Goal: Information Seeking & Learning: Find specific fact

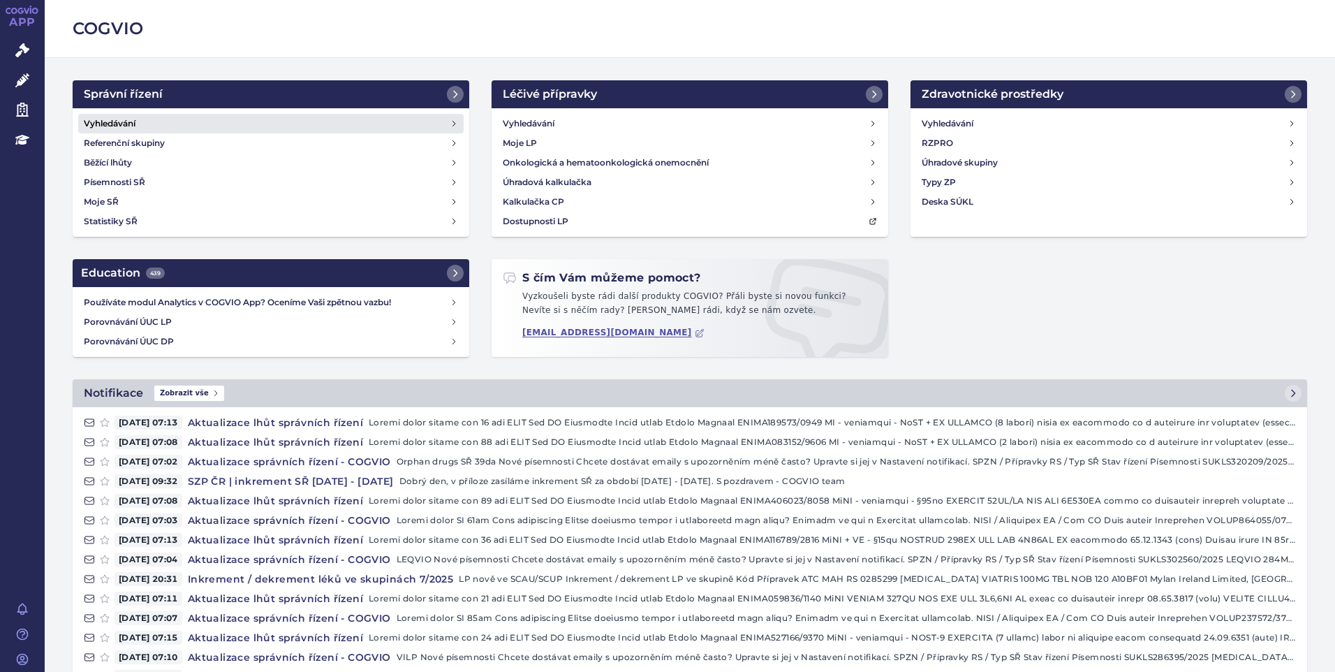
click at [161, 123] on link "Vyhledávání" at bounding box center [271, 124] width 386 height 20
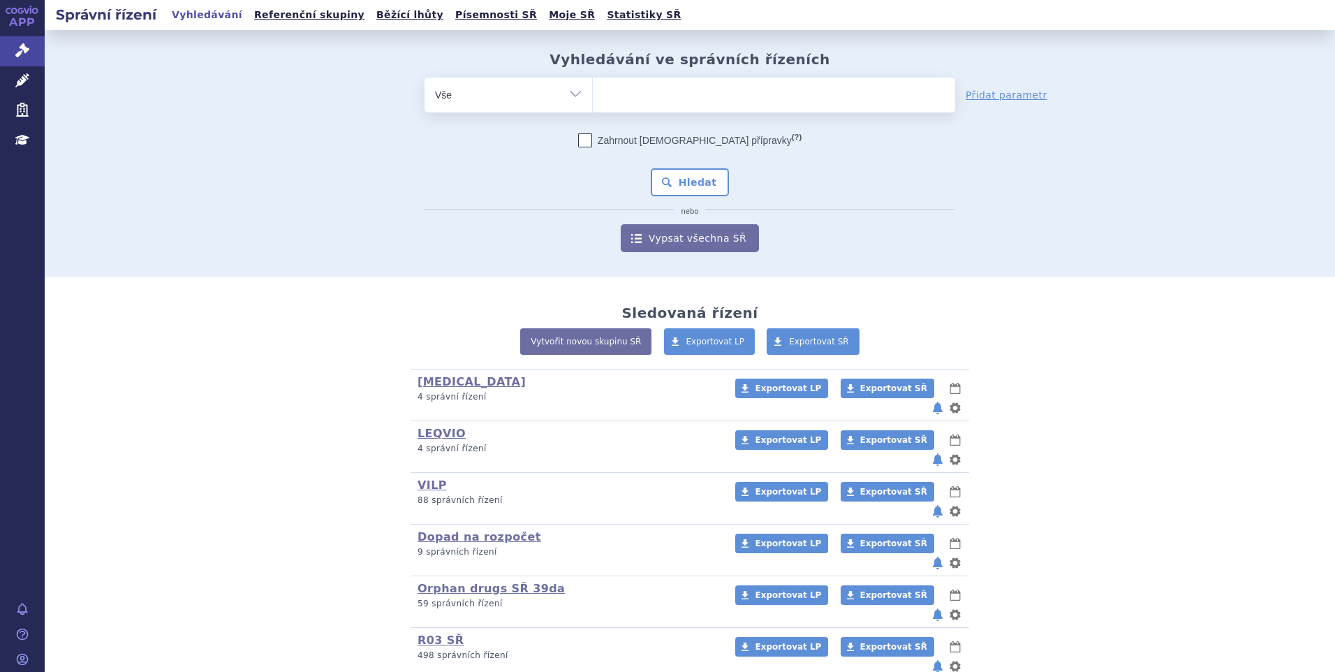
click at [649, 106] on ul at bounding box center [774, 92] width 362 height 29
click at [593, 106] on select at bounding box center [592, 94] width 1 height 35
paste input "SUKLS234984/2025"
type input "SUKLS234984/2025"
select select "SUKLS234984/2025"
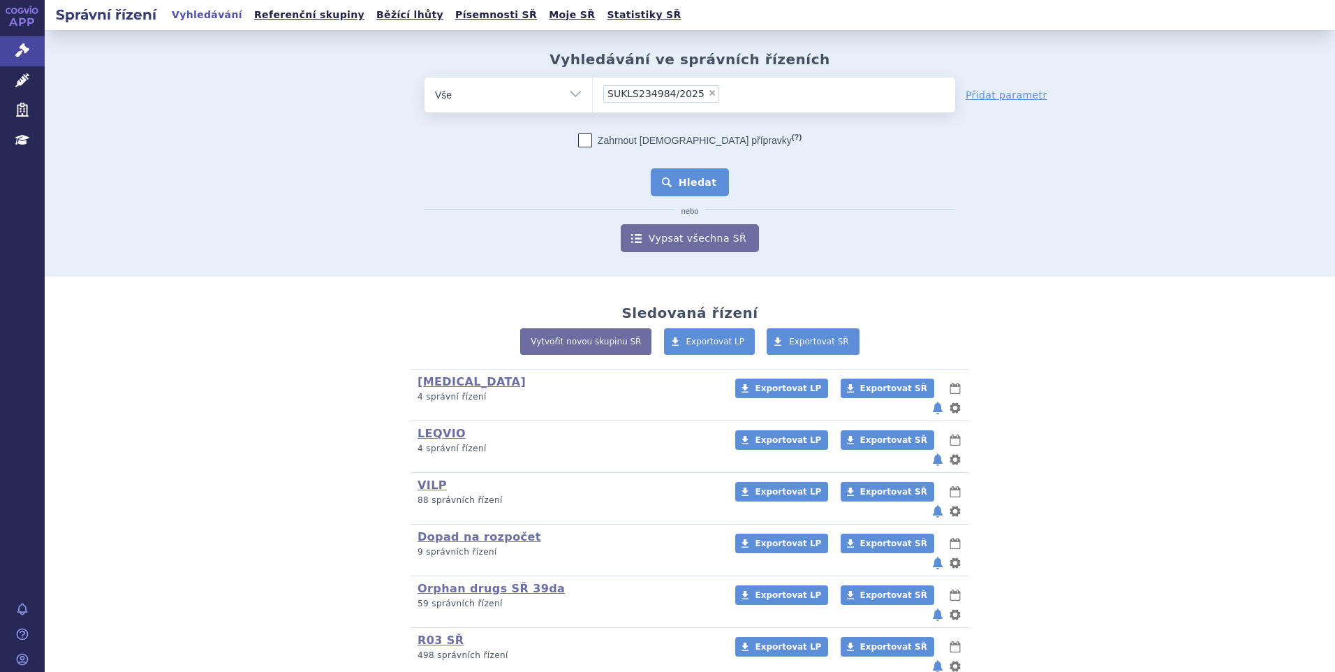
click at [666, 178] on button "Hledat" at bounding box center [690, 182] width 79 height 28
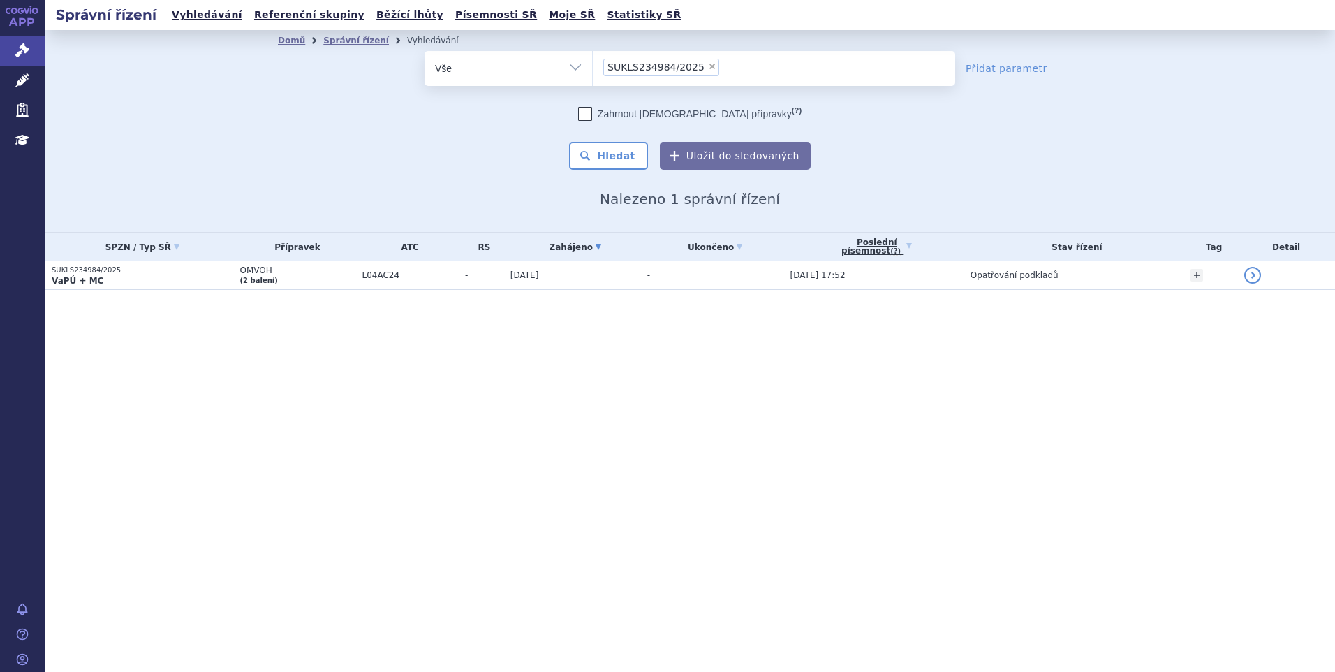
click at [175, 292] on section "Domů Správní řízení Vyhledávání Vyhledávání ve správních řízeních odstranit Vše" at bounding box center [690, 188] width 1291 height 316
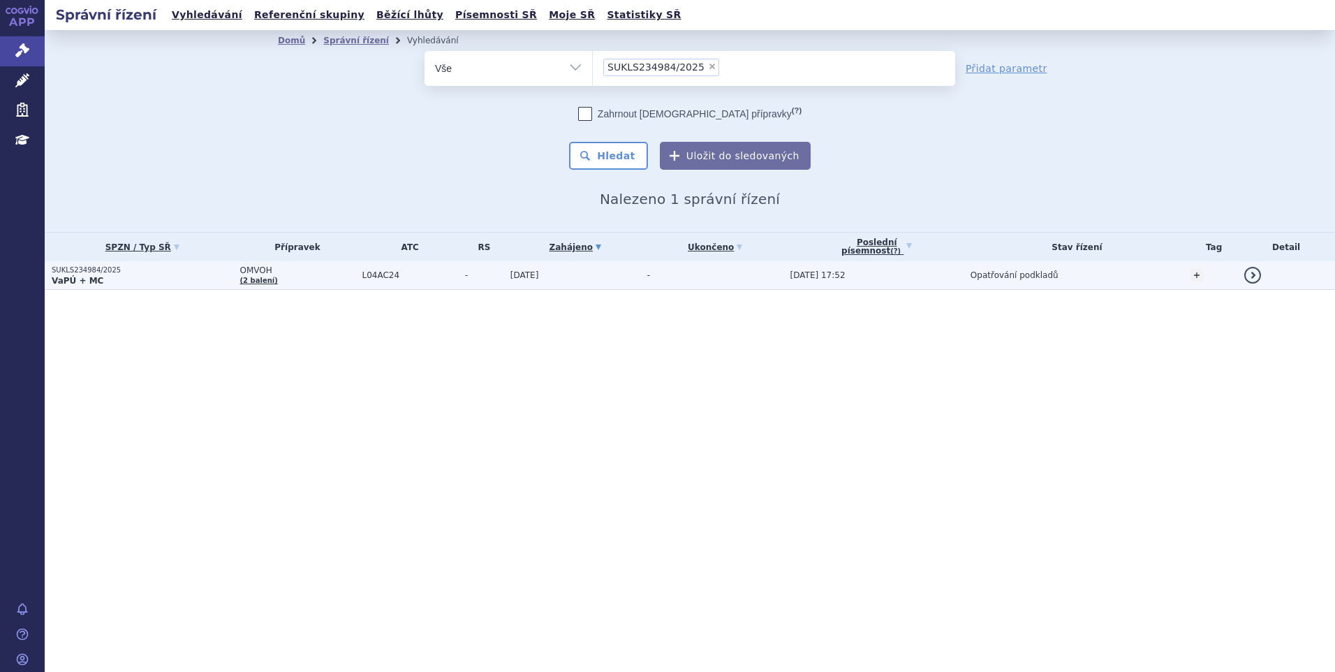
click at [179, 275] on p "VaPÚ + MC" at bounding box center [143, 280] width 182 height 11
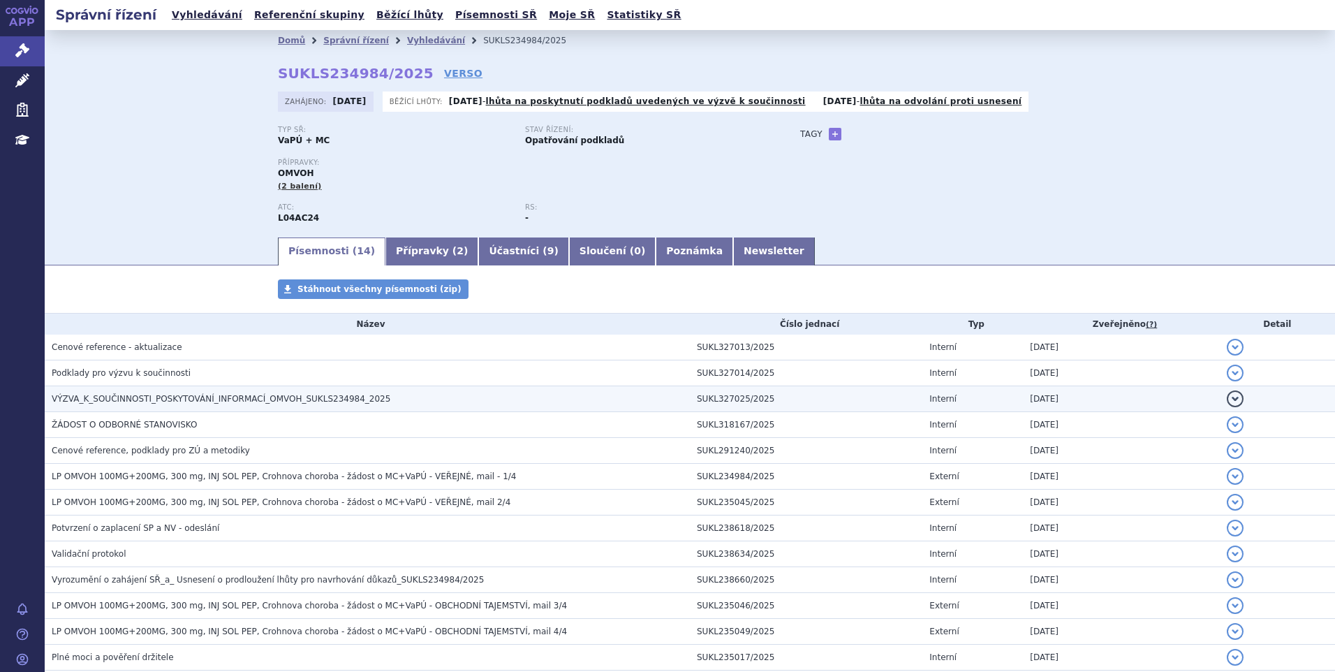
click at [156, 401] on span "VÝZVA_K_SOUČINNOSTI_POSKYTOVÁNÍ_INFORMACÍ_OMVOH_SUKLS234984_2025" at bounding box center [221, 399] width 339 height 10
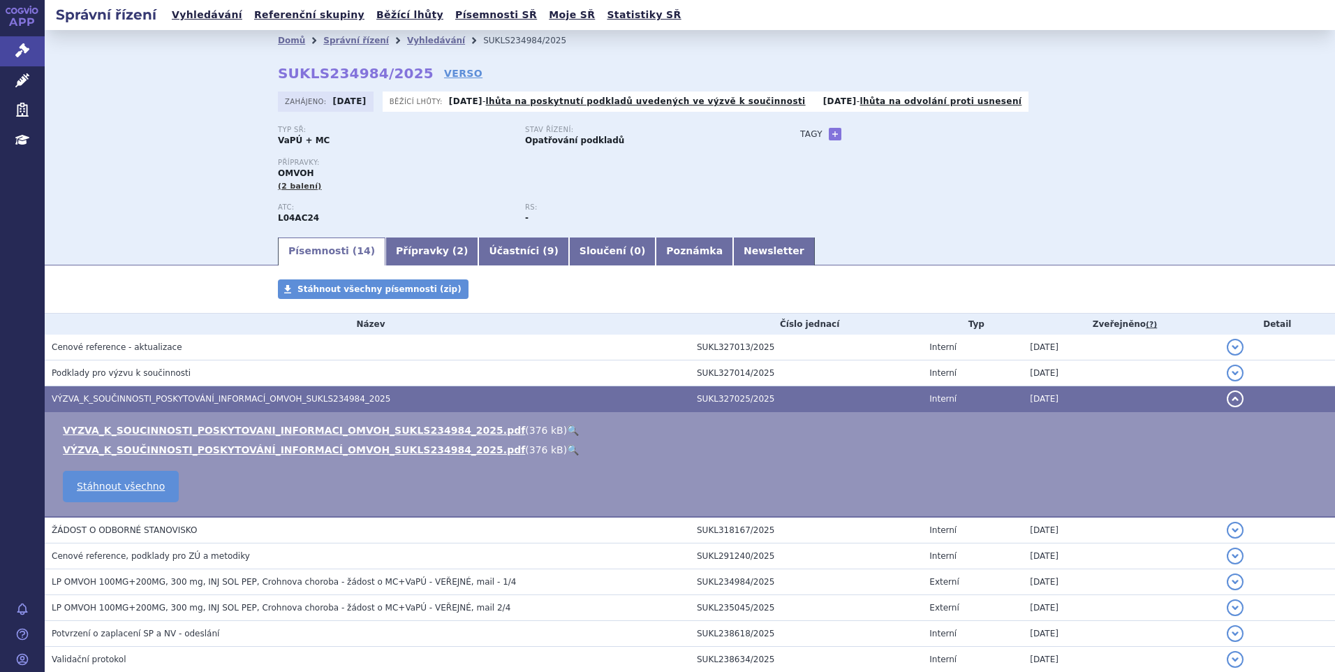
click at [567, 430] on link "🔍" at bounding box center [573, 430] width 12 height 11
click at [205, 14] on link "Vyhledávání" at bounding box center [207, 15] width 79 height 19
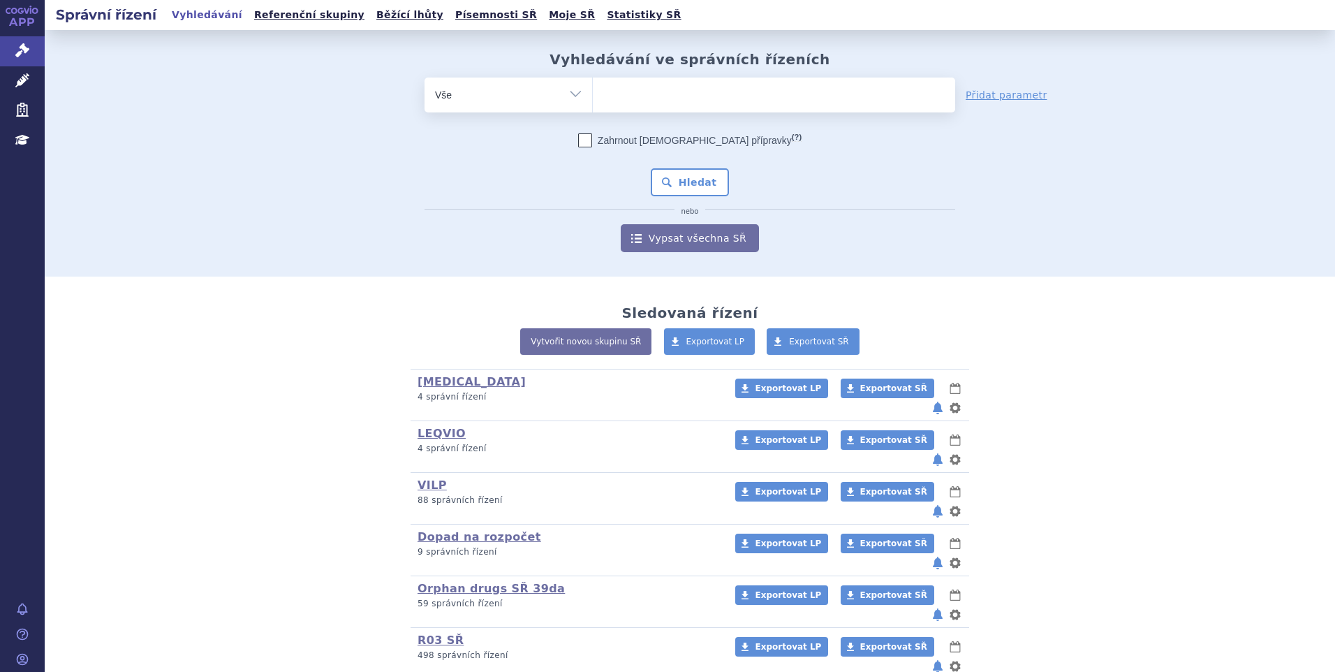
click at [636, 108] on span at bounding box center [774, 95] width 362 height 35
click at [593, 108] on select at bounding box center [592, 94] width 1 height 35
paste input "SUKLS116833/2025"
type input "SUKLS116833/2025"
select select "SUKLS116833/2025"
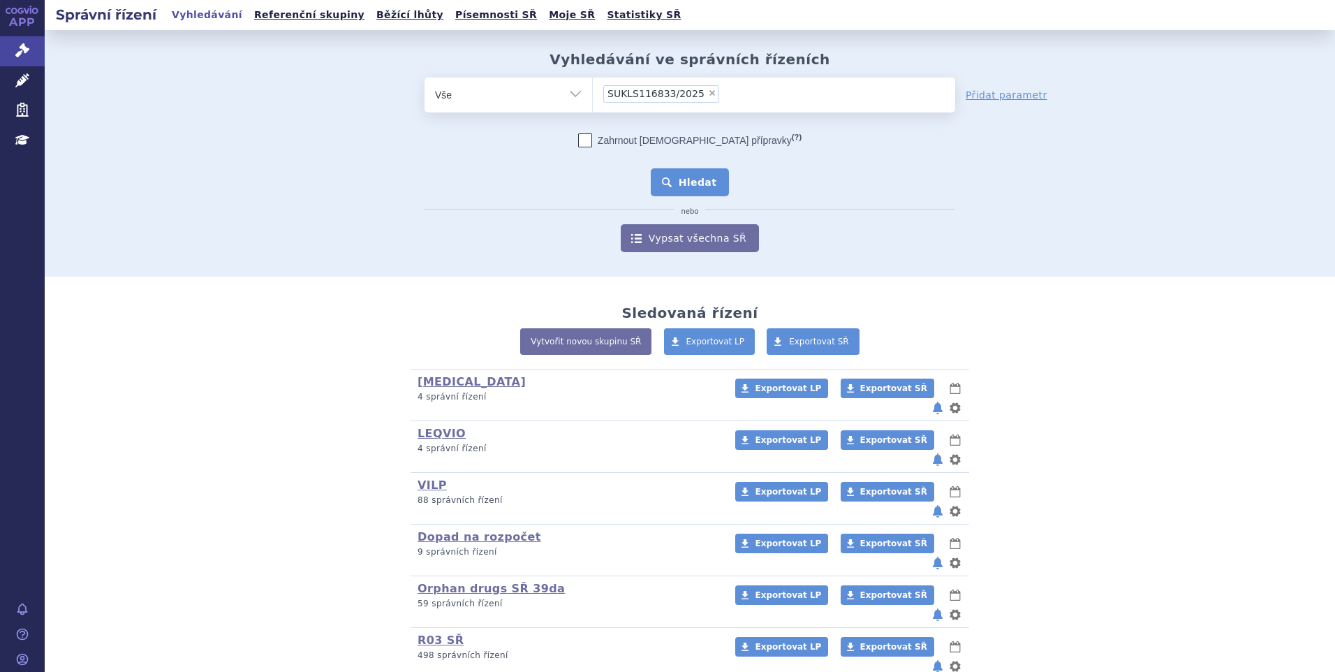
click at [666, 177] on button "Hledat" at bounding box center [690, 182] width 79 height 28
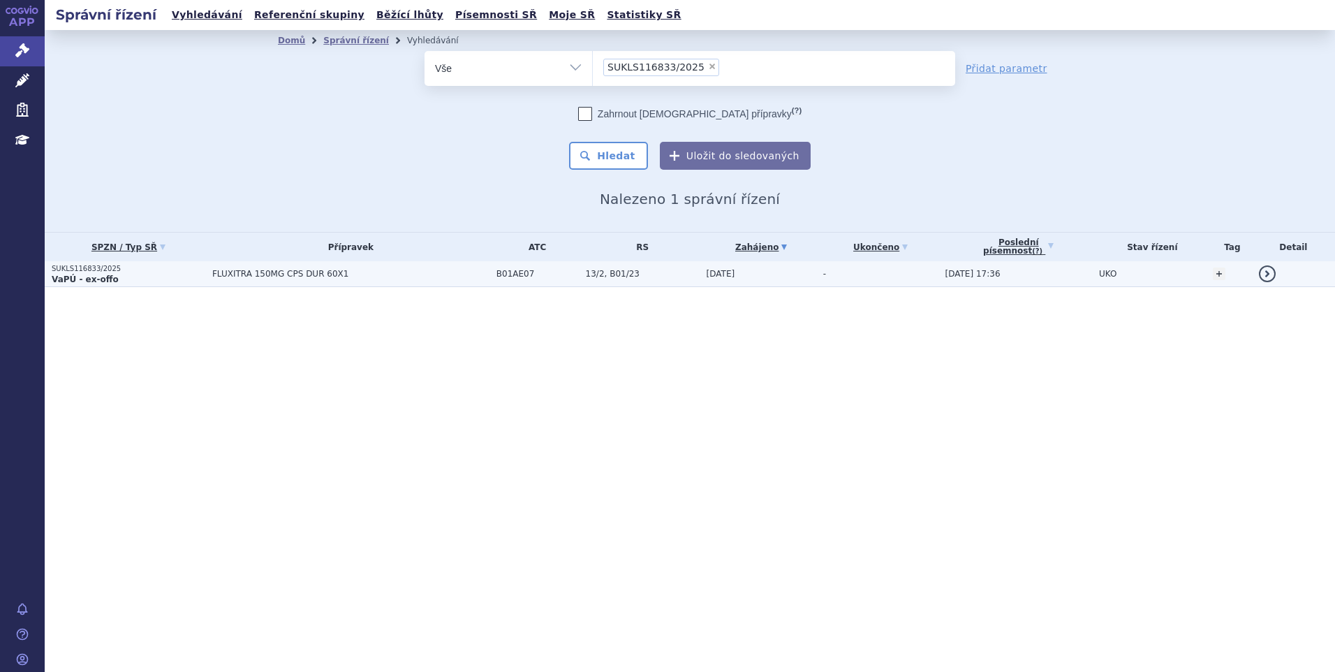
click at [199, 279] on p "VaPÚ - ex-offo" at bounding box center [129, 279] width 154 height 11
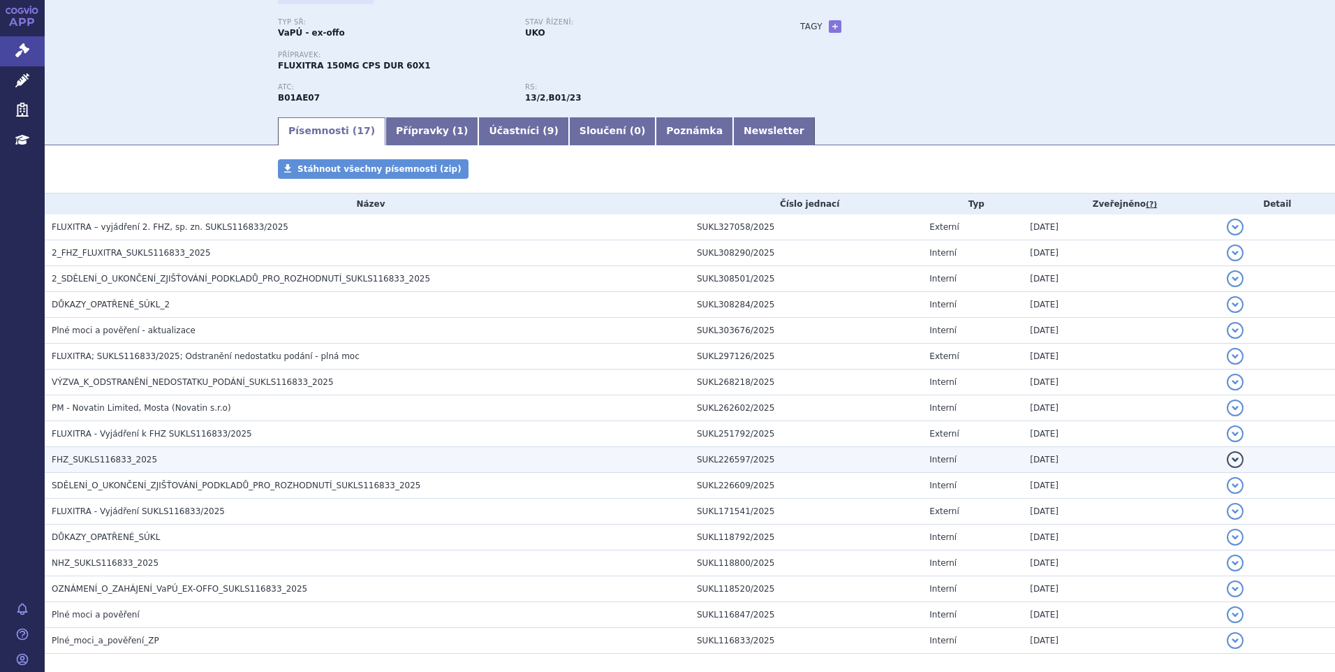
scroll to position [173, 0]
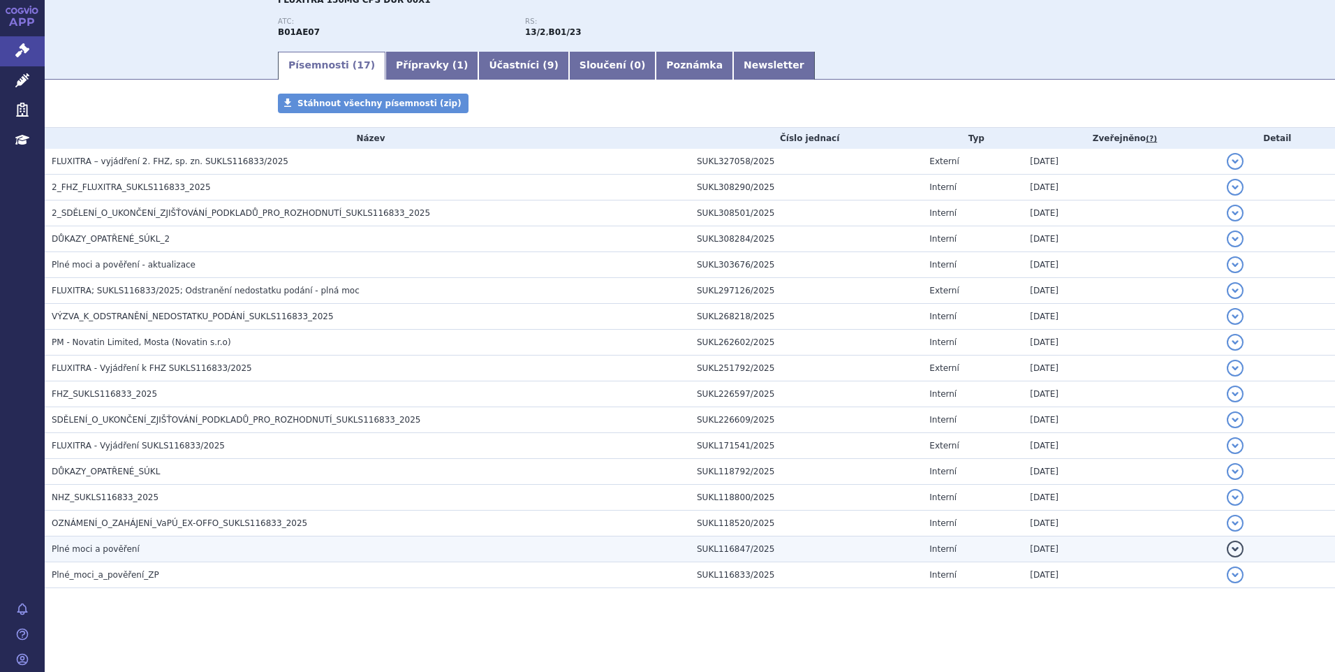
click at [170, 555] on h3 "Plné moci a pověření" at bounding box center [371, 549] width 638 height 14
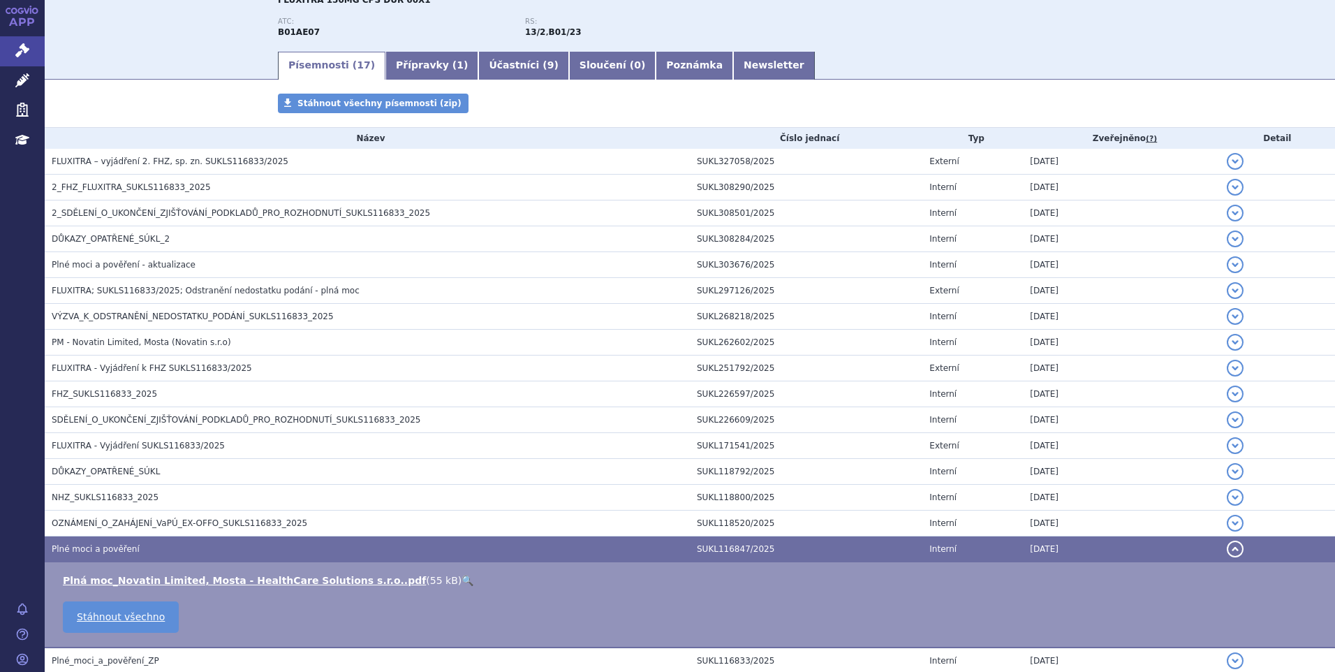
click at [170, 545] on h3 "Plné moci a pověření" at bounding box center [371, 549] width 638 height 14
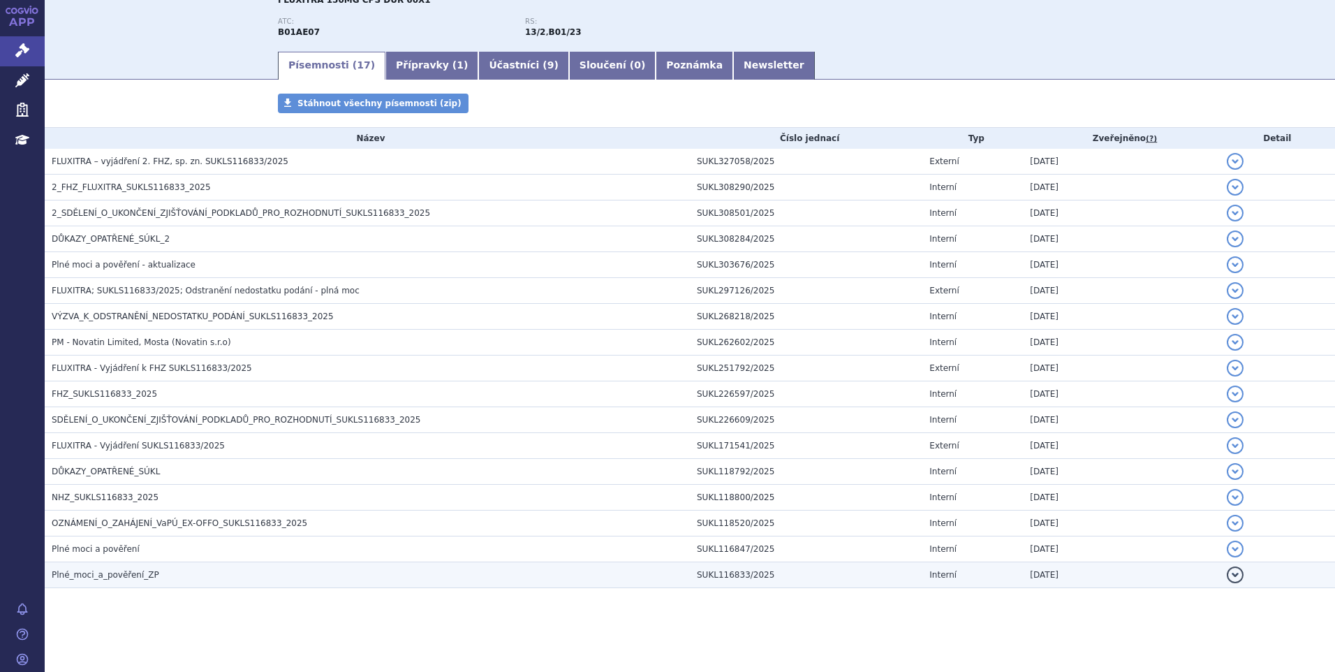
click at [161, 570] on h3 "Plné_moci_a_pověření_ZP" at bounding box center [371, 575] width 638 height 14
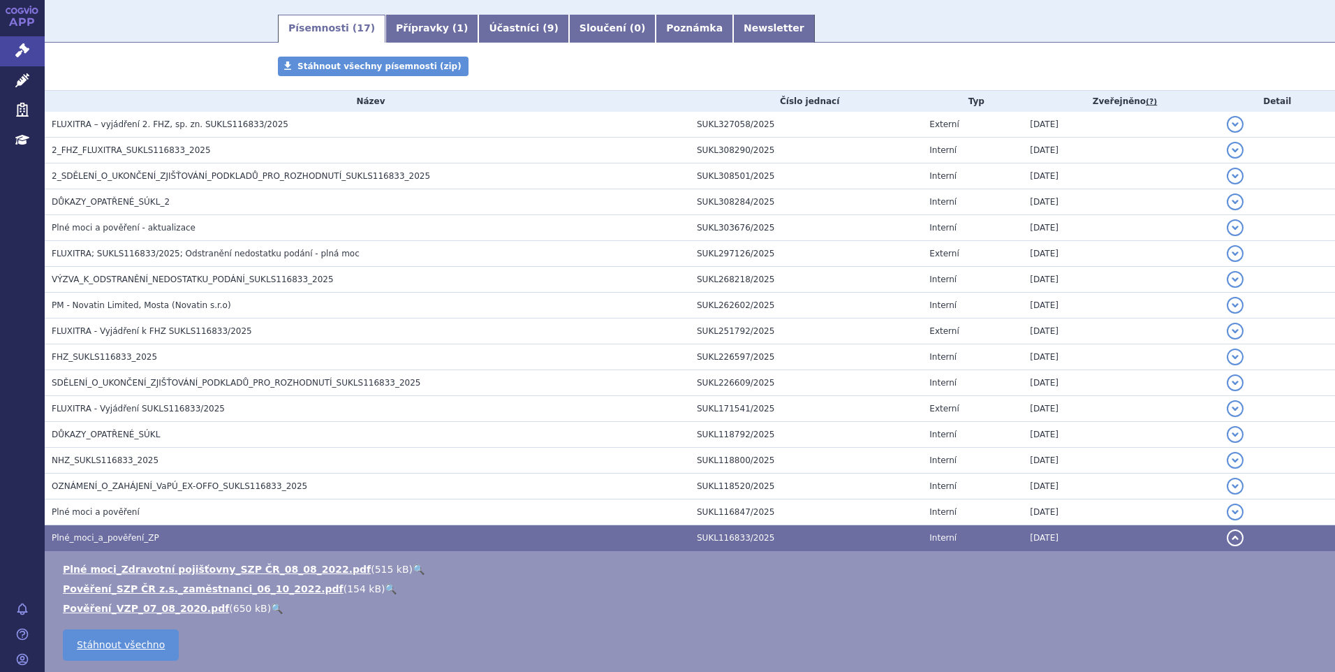
scroll to position [243, 0]
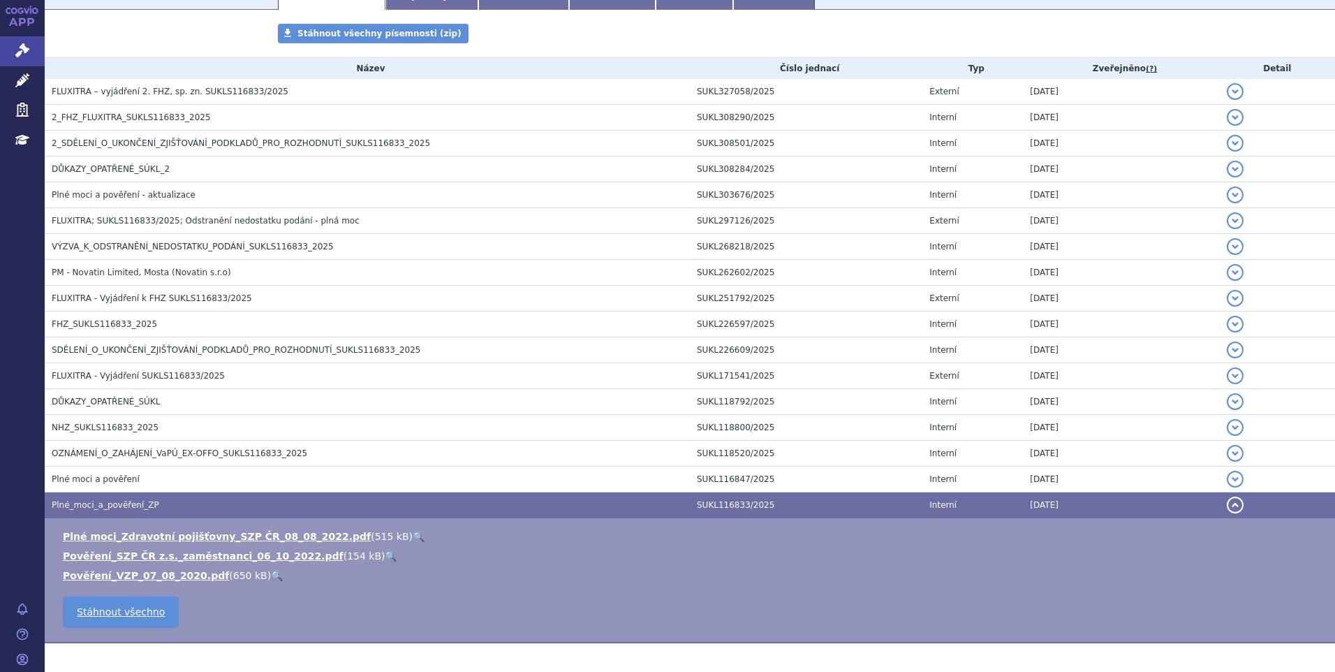
click at [413, 534] on link "🔍" at bounding box center [419, 536] width 12 height 11
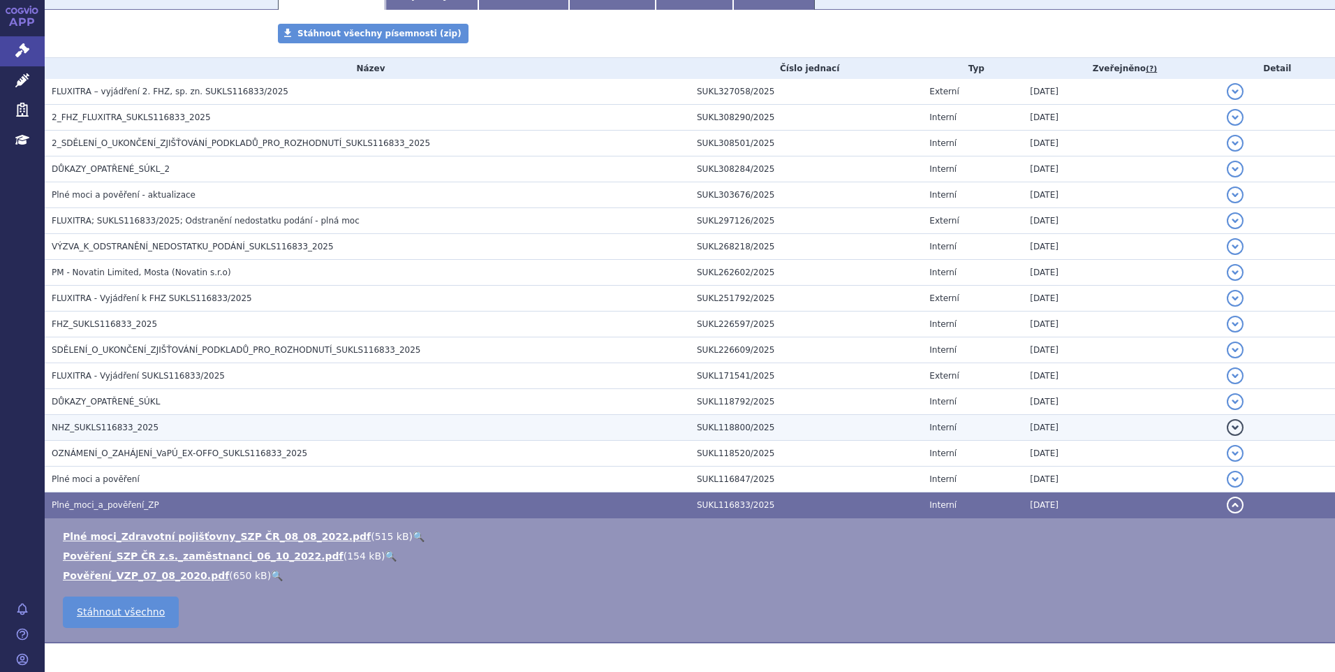
scroll to position [0, 0]
